Goal: Task Accomplishment & Management: Manage account settings

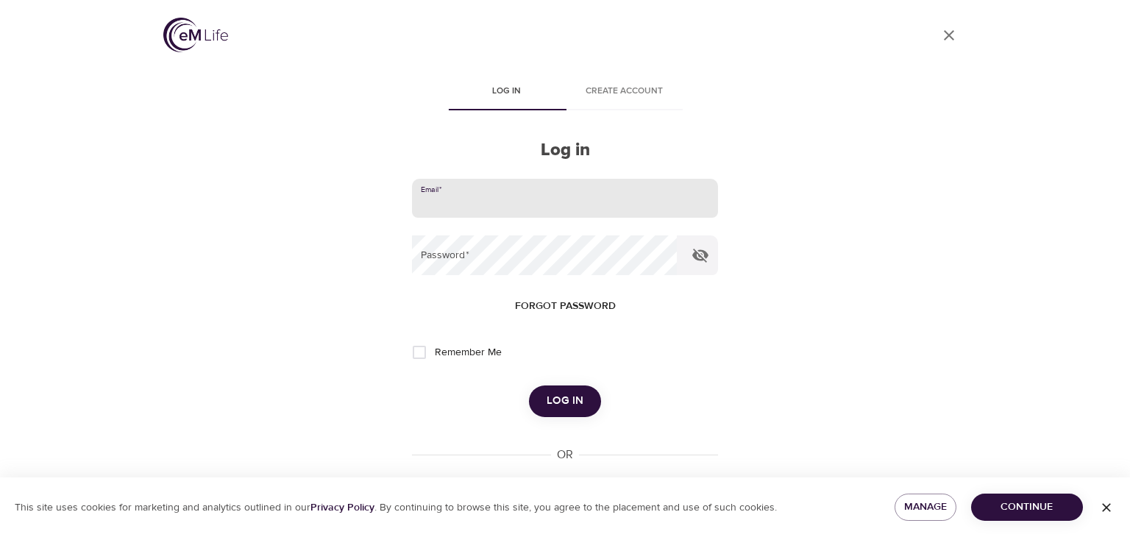
click at [442, 201] on input "email" at bounding box center [565, 199] width 306 height 40
click at [576, 411] on button "Log in" at bounding box center [565, 400] width 72 height 31
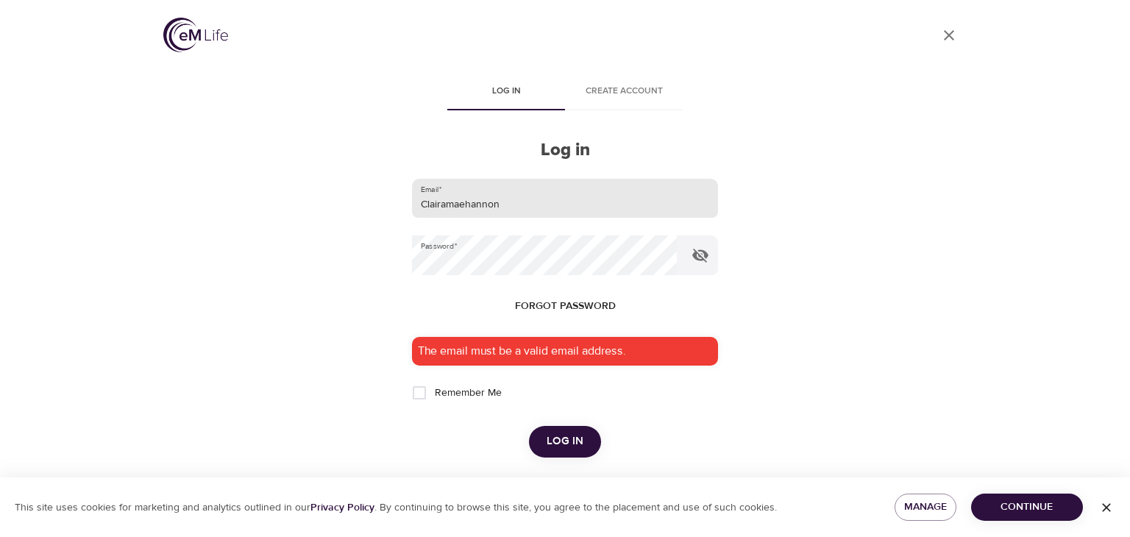
click at [552, 206] on input "Clairamaehannon" at bounding box center [565, 199] width 306 height 40
type input "[EMAIL_ADDRESS][DOMAIN_NAME]"
click at [650, 349] on div "The email must be a valid email address." at bounding box center [565, 351] width 306 height 29
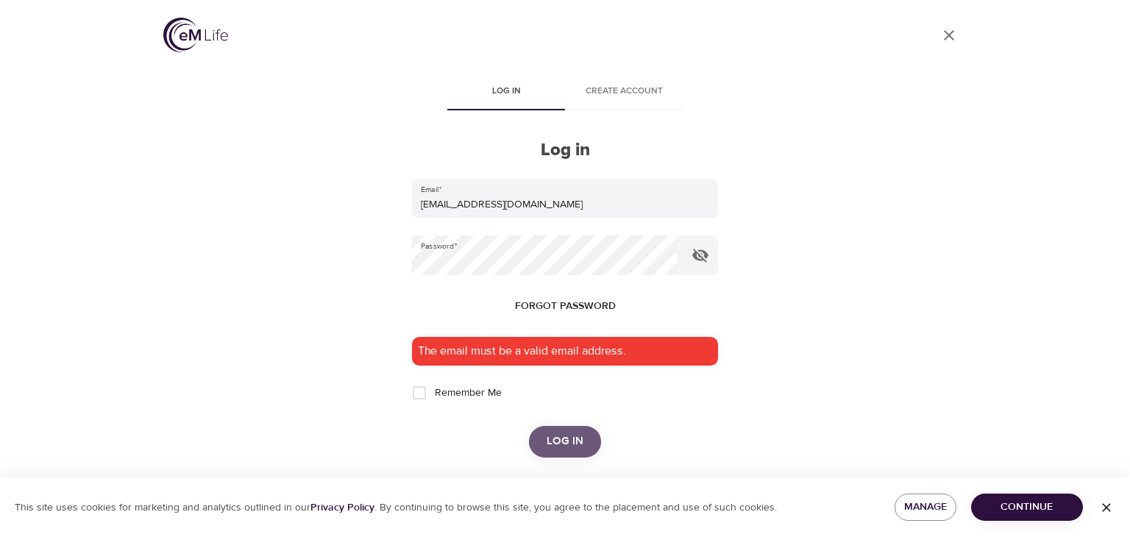
click at [569, 436] on span "Log in" at bounding box center [565, 441] width 37 height 19
click at [418, 394] on input "Remember Me" at bounding box center [419, 392] width 31 height 31
checkbox input "true"
click at [709, 251] on button "button" at bounding box center [700, 255] width 35 height 35
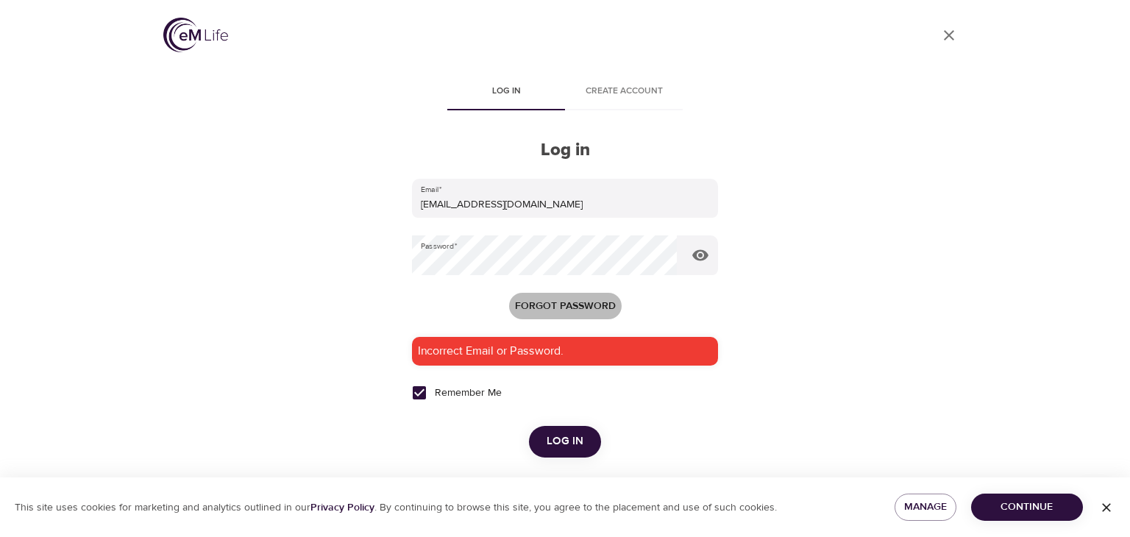
click at [587, 304] on span "Forgot password" at bounding box center [565, 306] width 101 height 18
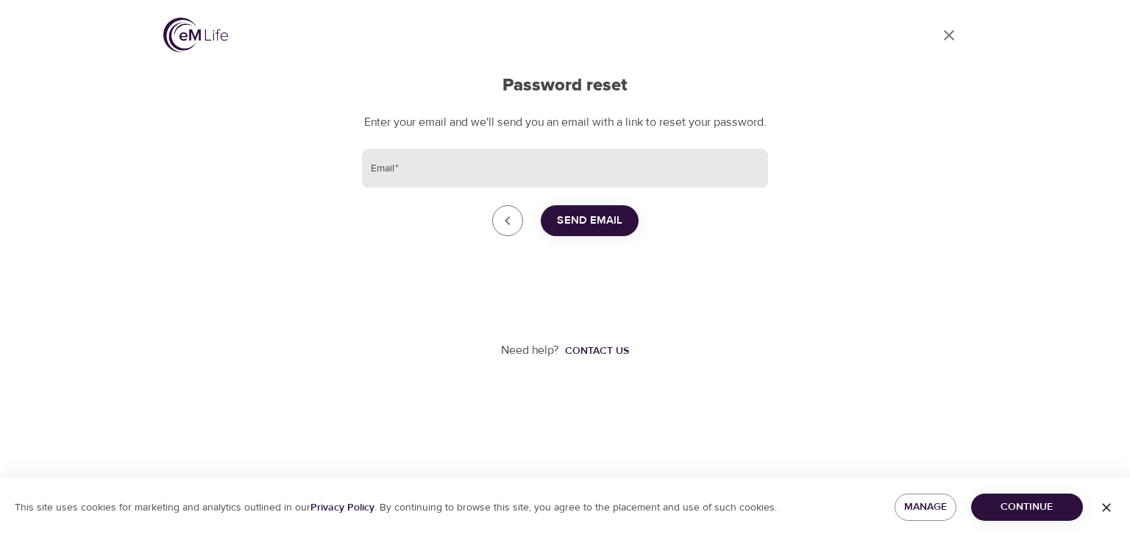
click at [586, 187] on input "Email   *" at bounding box center [565, 169] width 406 height 40
type input "[EMAIL_ADDRESS][DOMAIN_NAME]"
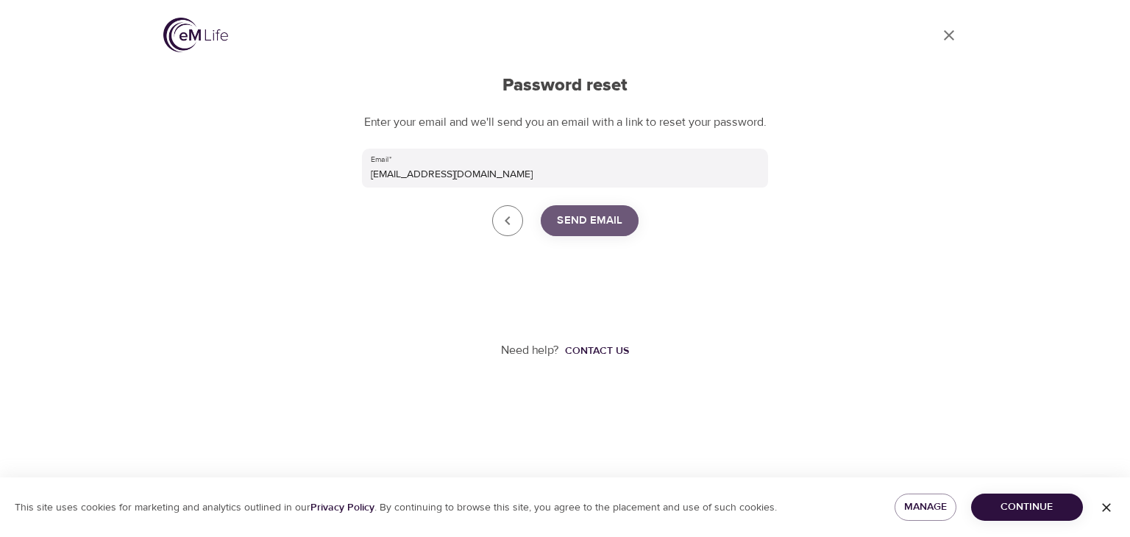
click at [613, 230] on span "Send Email" at bounding box center [589, 220] width 65 height 19
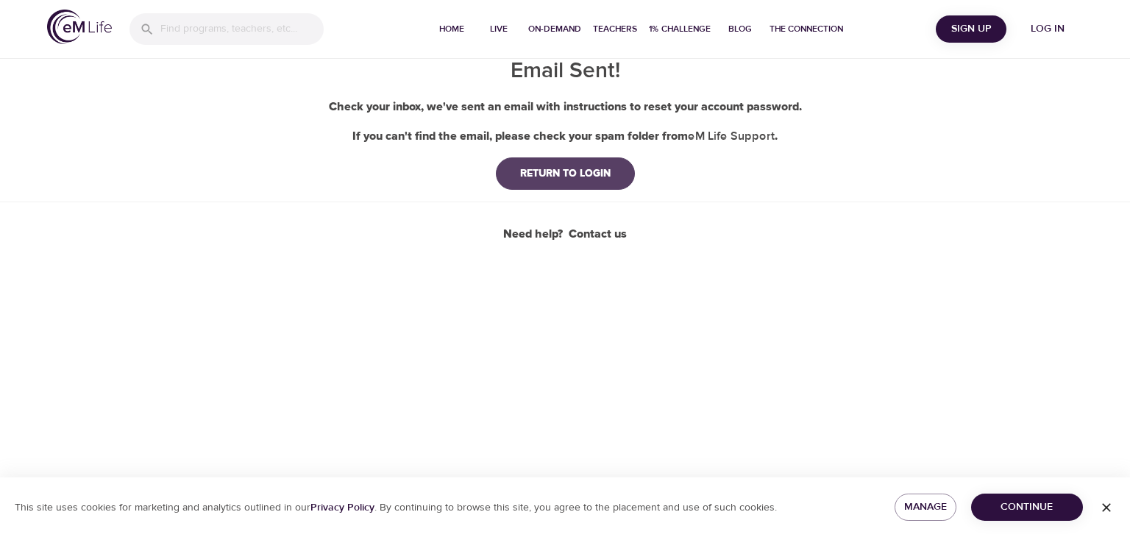
click at [592, 166] on div "RETURN TO LOGIN" at bounding box center [565, 173] width 114 height 15
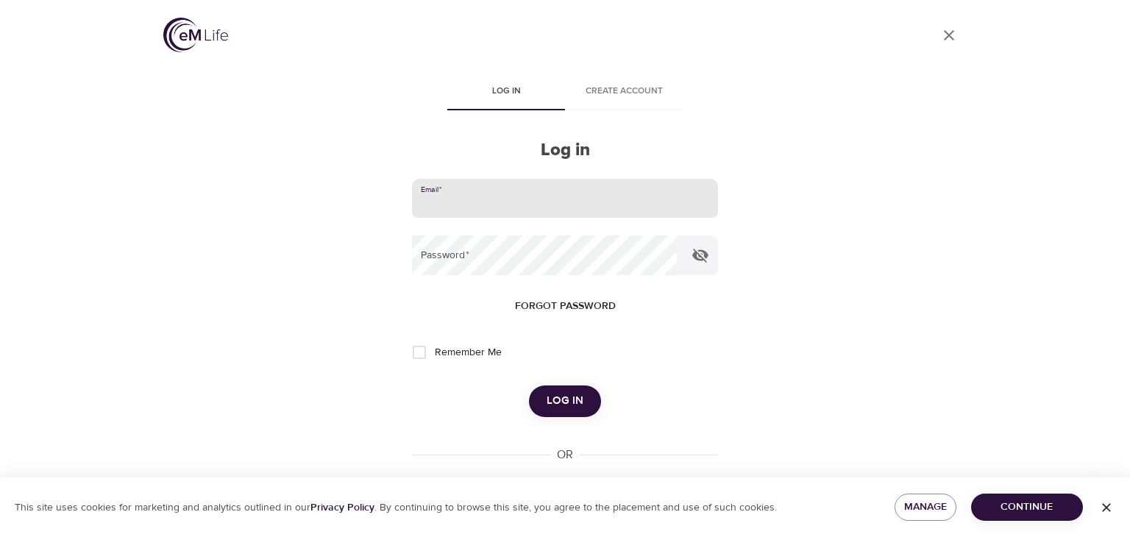
click at [563, 194] on input "email" at bounding box center [565, 199] width 306 height 40
click at [624, 403] on div "Log in" at bounding box center [565, 400] width 306 height 31
